Goal: Ask a question: Seek information or help from site administrators or community

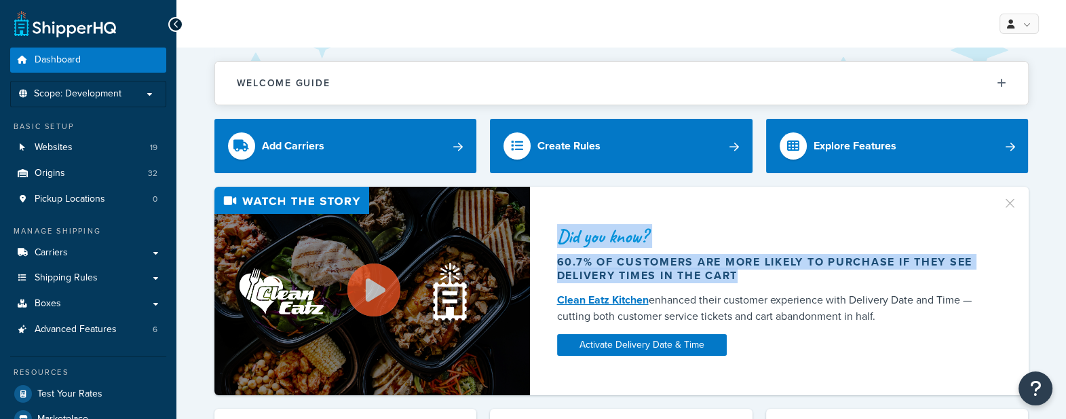
click at [560, 239] on div "Did you know? 60.7% of customers are more likely to purchase if they see delive…" at bounding box center [774, 291] width 489 height 194
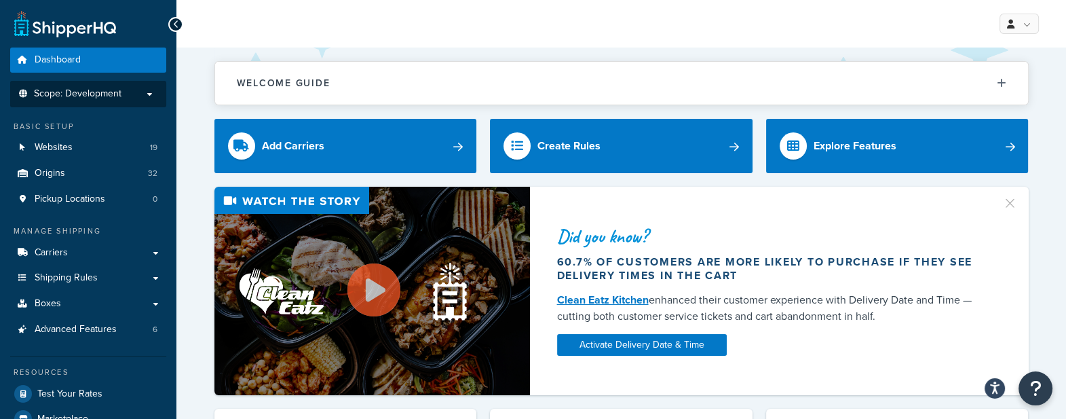
click at [100, 98] on span "Scope: Development" at bounding box center [78, 94] width 88 height 12
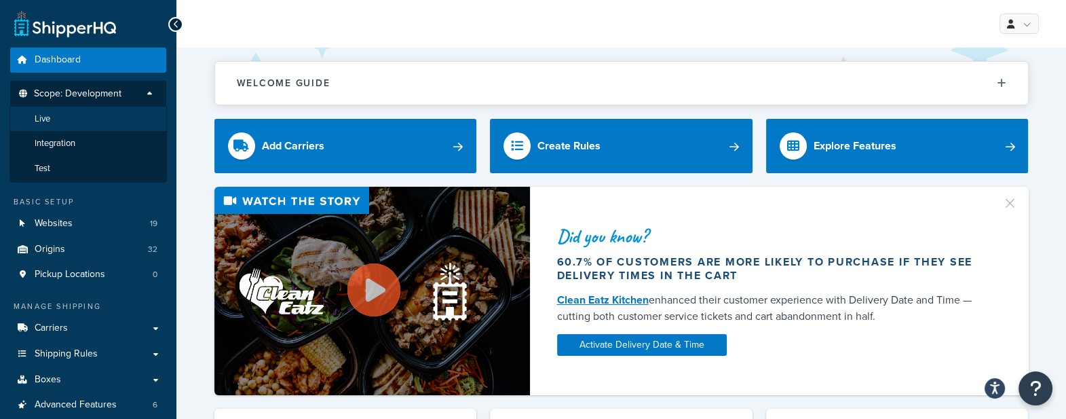
click at [90, 119] on li "Live" at bounding box center [87, 119] width 157 height 25
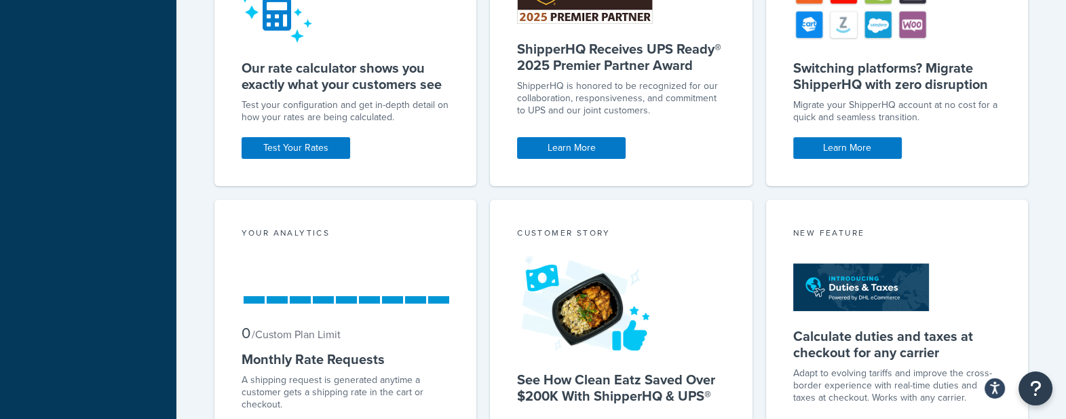
scroll to position [593, 0]
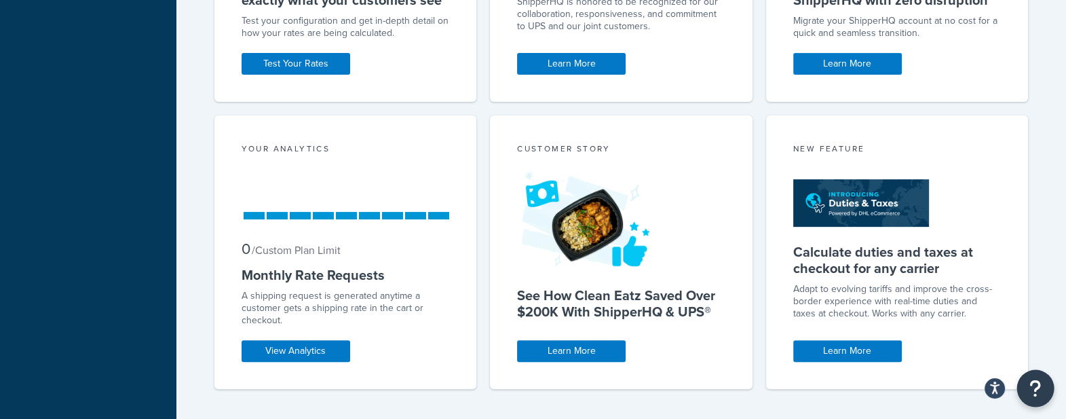
click at [1028, 387] on button "Open Resource Center" at bounding box center [1035, 388] width 37 height 37
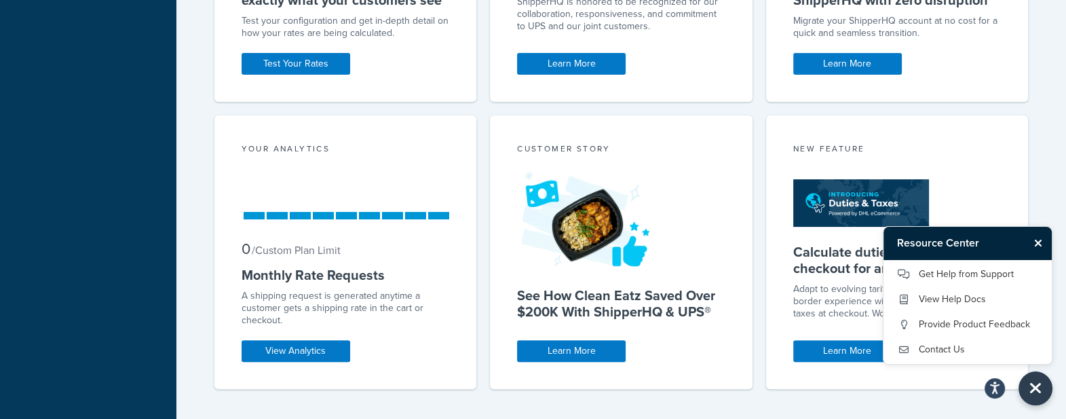
click at [904, 257] on h3 "Resource Center" at bounding box center [955, 243] width 145 height 33
click at [915, 272] on link "Get Help from Support" at bounding box center [967, 274] width 141 height 22
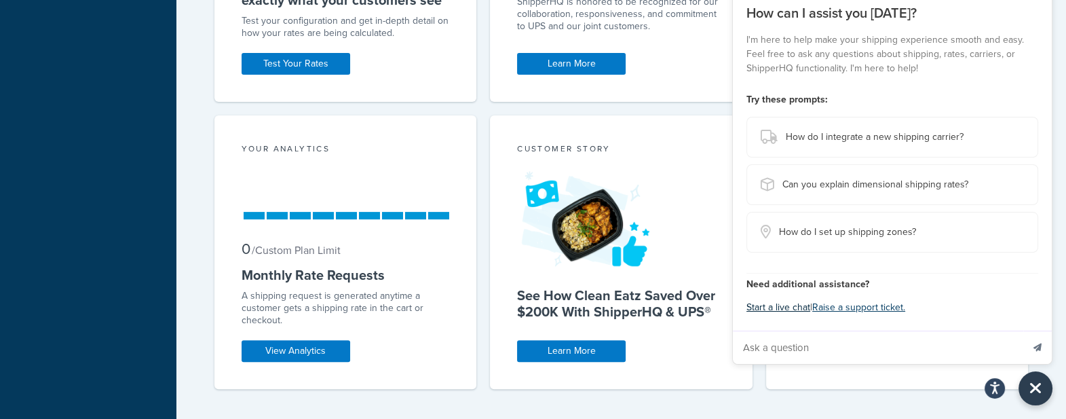
click at [793, 310] on button "Start a live chat" at bounding box center [778, 307] width 64 height 19
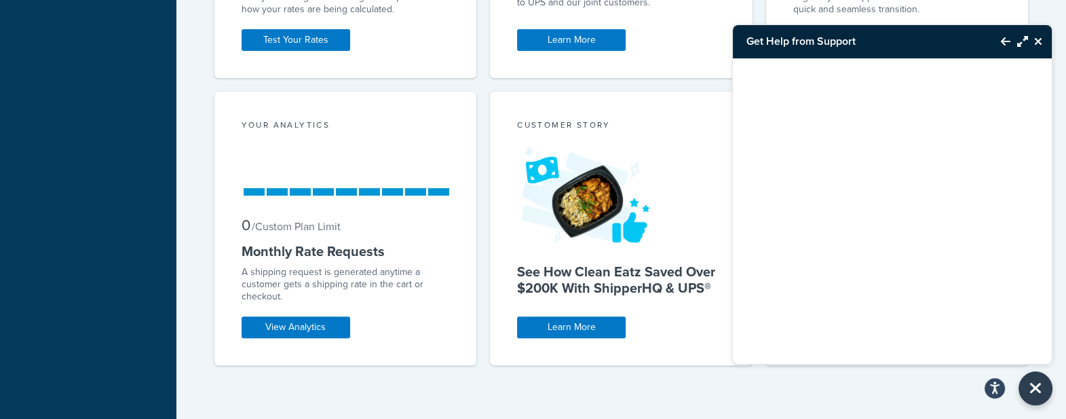
scroll to position [278, 0]
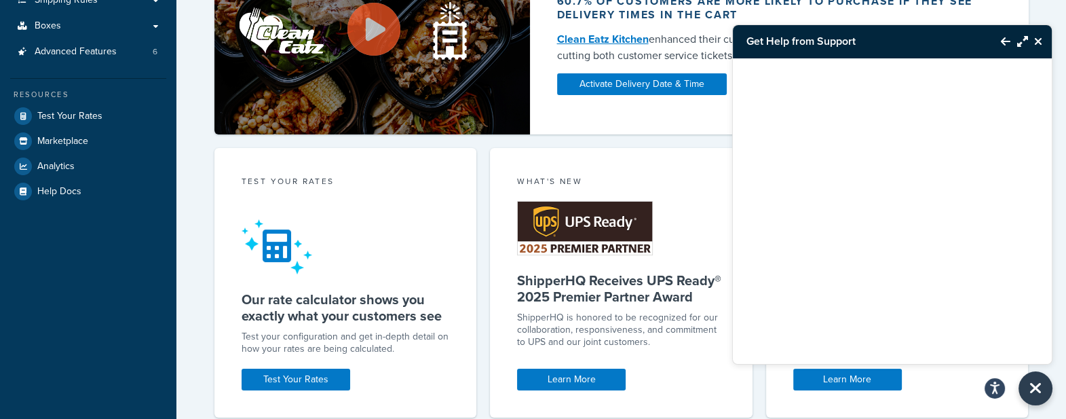
drag, startPoint x: 845, startPoint y: 254, endPoint x: 883, endPoint y: 244, distance: 39.3
click at [882, 246] on div at bounding box center [892, 193] width 319 height 271
click at [824, 272] on div at bounding box center [892, 193] width 319 height 271
click at [1029, 31] on div "Get Help from Support" at bounding box center [892, 41] width 319 height 33
click at [1033, 38] on button "Close Resource Center" at bounding box center [1040, 41] width 24 height 16
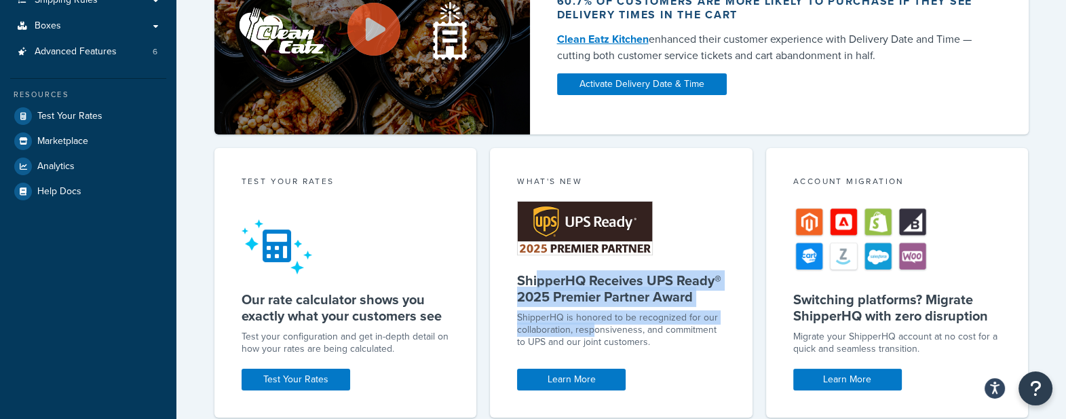
drag, startPoint x: 539, startPoint y: 278, endPoint x: 594, endPoint y: 334, distance: 78.2
click at [594, 334] on div "What's New ShipperHQ Receives UPS Ready® 2025 Premier Partner Award ShipperHQ i…" at bounding box center [621, 282] width 263 height 269
click at [594, 334] on p "ShipperHQ is honored to be recognized for our collaboration, responsiveness, an…" at bounding box center [621, 329] width 208 height 37
drag, startPoint x: 594, startPoint y: 334, endPoint x: 576, endPoint y: 323, distance: 20.7
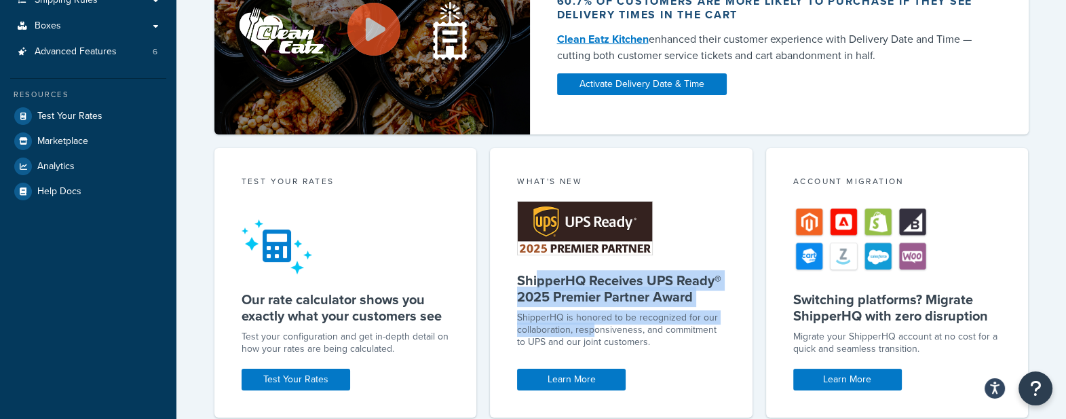
click at [576, 323] on p "ShipperHQ is honored to be recognized for our collaboration, responsiveness, an…" at bounding box center [621, 329] width 208 height 37
drag, startPoint x: 576, startPoint y: 323, endPoint x: 567, endPoint y: 330, distance: 12.1
click at [567, 330] on p "ShipperHQ is honored to be recognized for our collaboration, responsiveness, an…" at bounding box center [621, 329] width 208 height 37
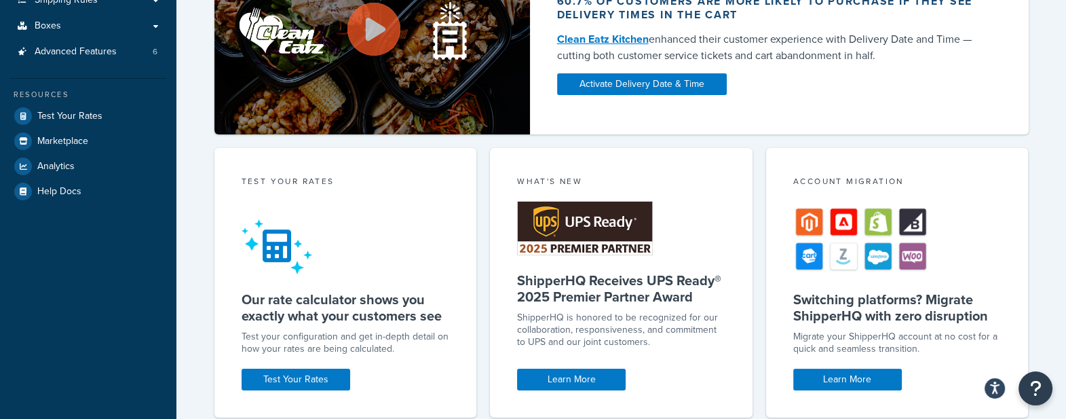
click at [562, 347] on p "ShipperHQ is honored to be recognized for our collaboration, responsiveness, an…" at bounding box center [621, 329] width 208 height 37
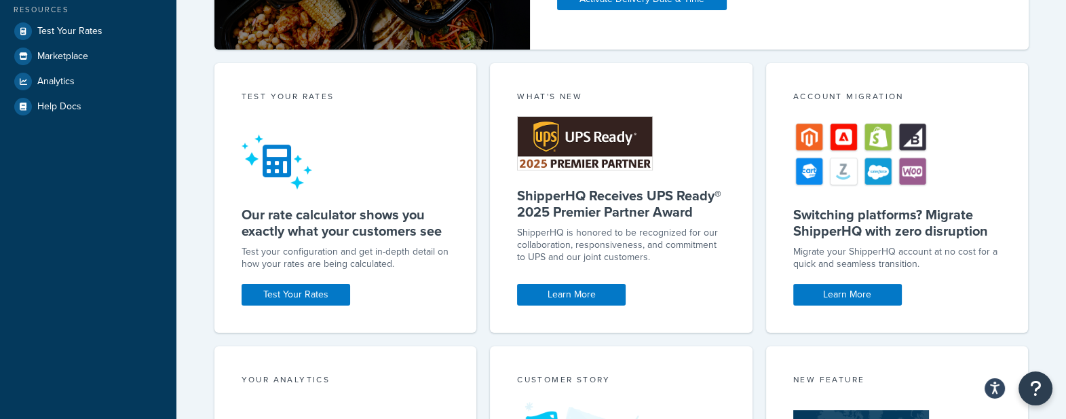
scroll to position [0, 0]
